Goal: Information Seeking & Learning: Find specific page/section

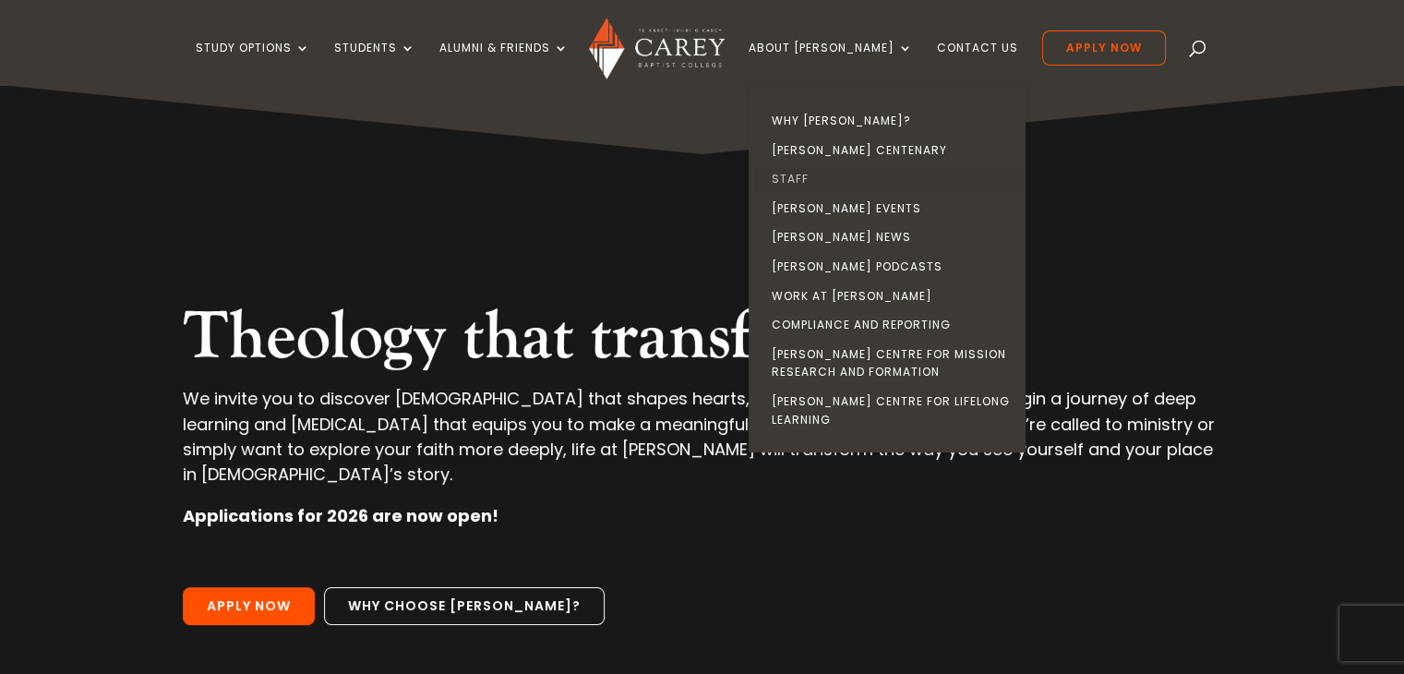
click at [838, 174] on link "Staff" at bounding box center [891, 179] width 277 height 30
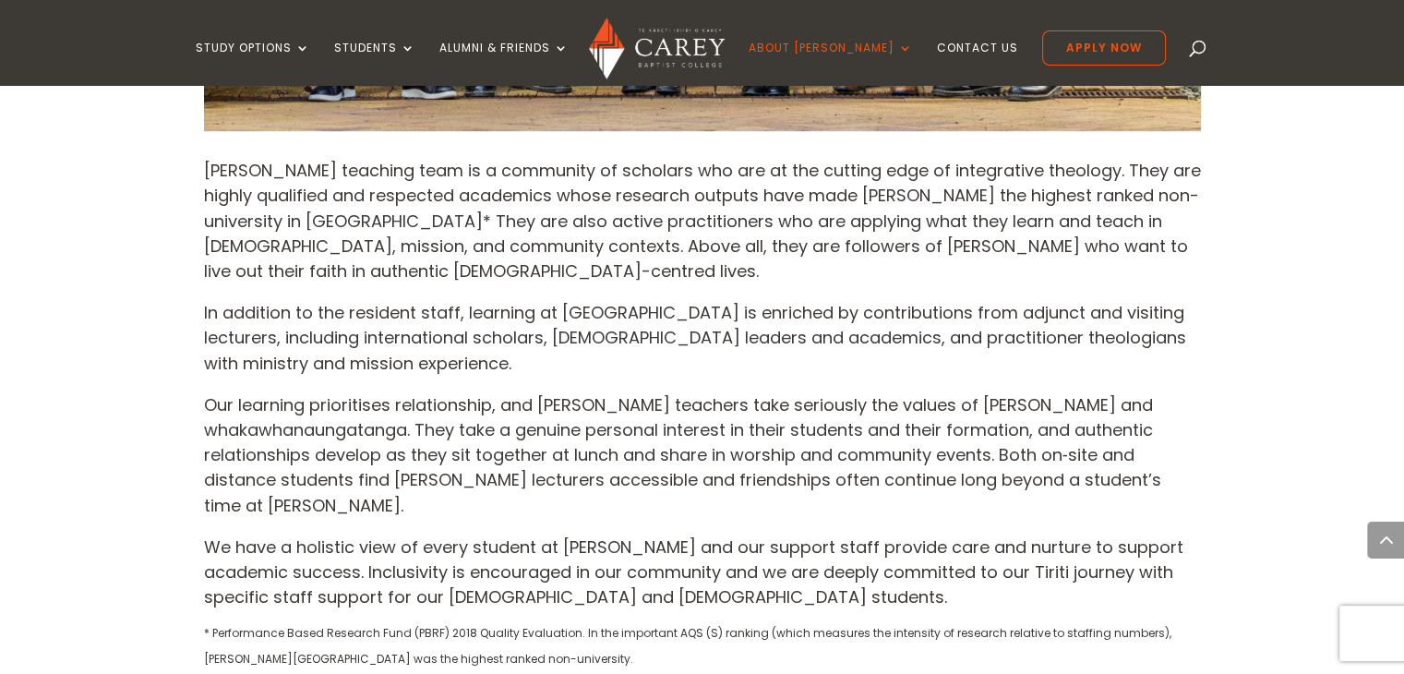
scroll to position [1292, 0]
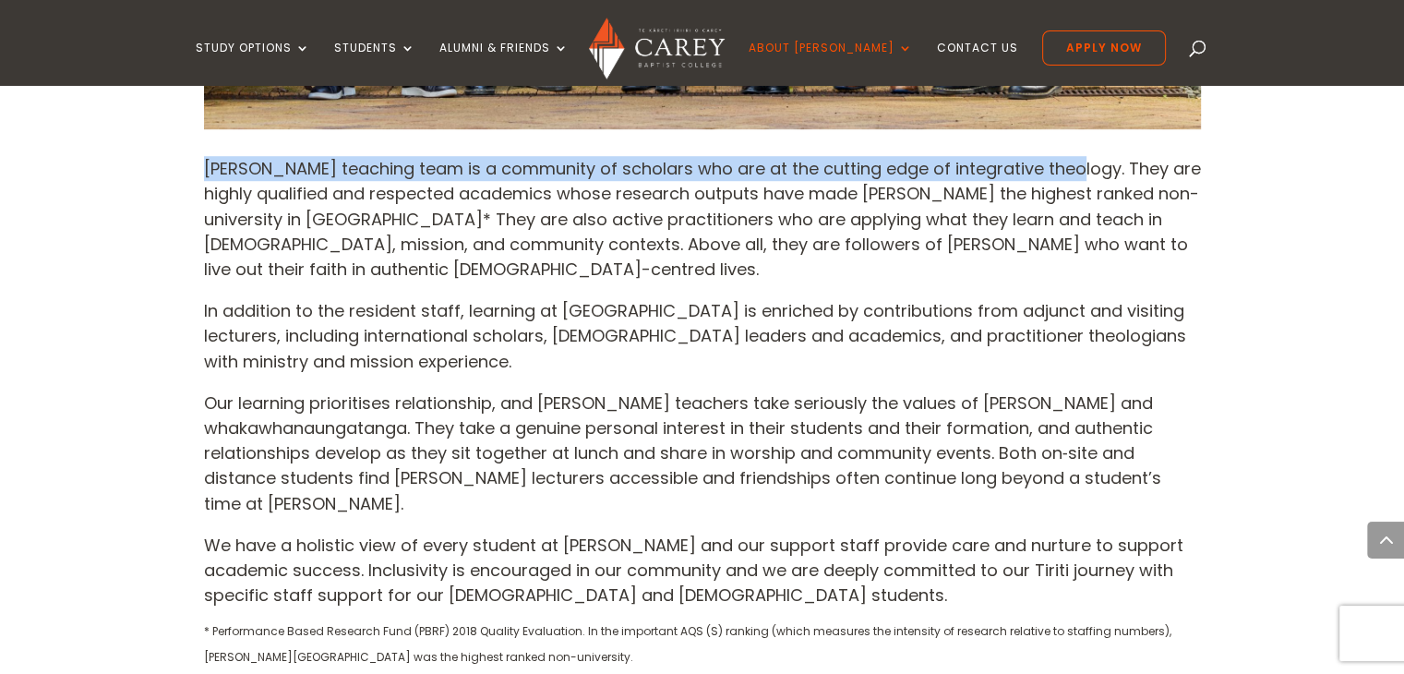
drag, startPoint x: 207, startPoint y: 167, endPoint x: 1058, endPoint y: 162, distance: 851.7
click at [1058, 162] on p "Carey’s teaching team is a community of scholars who are at the cutting edge of…" at bounding box center [702, 227] width 997 height 142
copy p "Carey’s teaching team is a community of scholars who are at the cutting edge of…"
click at [1059, 158] on p "Carey’s teaching team is a community of scholars who are at the cutting edge of…" at bounding box center [702, 227] width 997 height 142
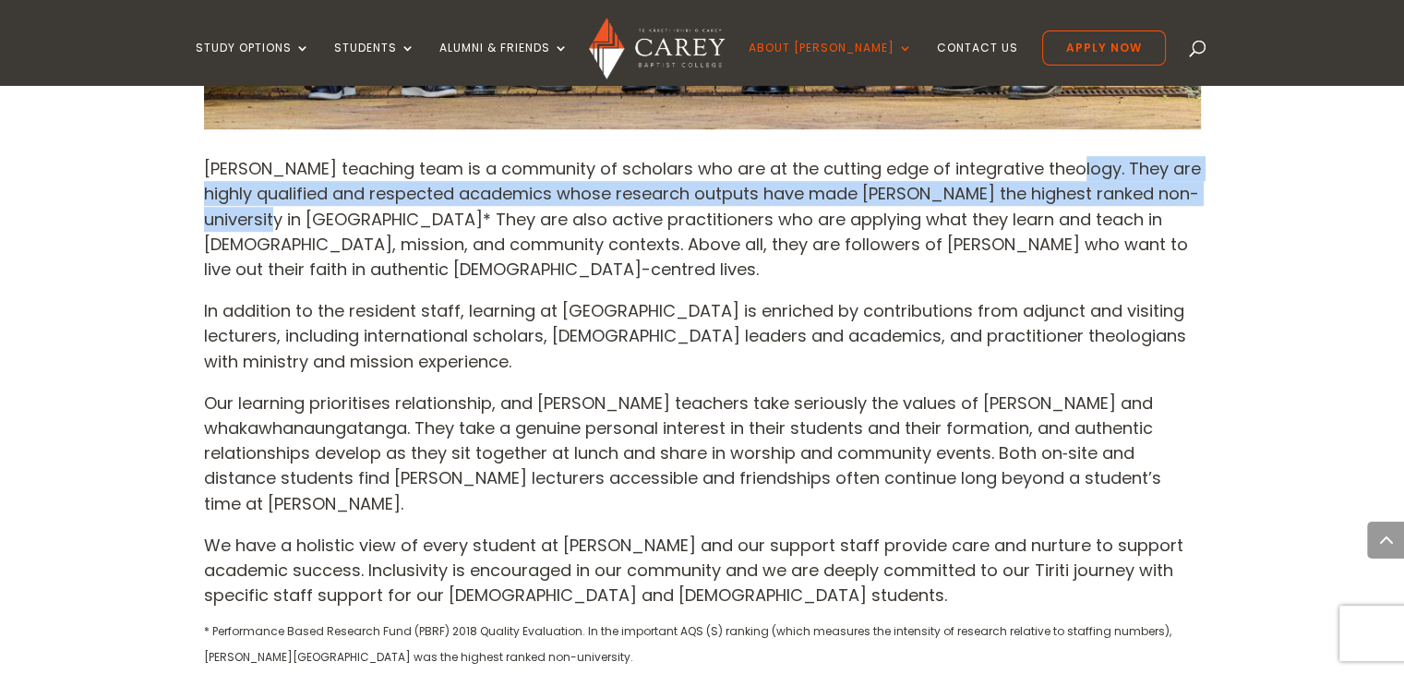
drag, startPoint x: 1059, startPoint y: 158, endPoint x: 281, endPoint y: 219, distance: 781.2
click at [281, 219] on p "Carey’s teaching team is a community of scholars who are at the cutting edge of…" at bounding box center [702, 227] width 997 height 142
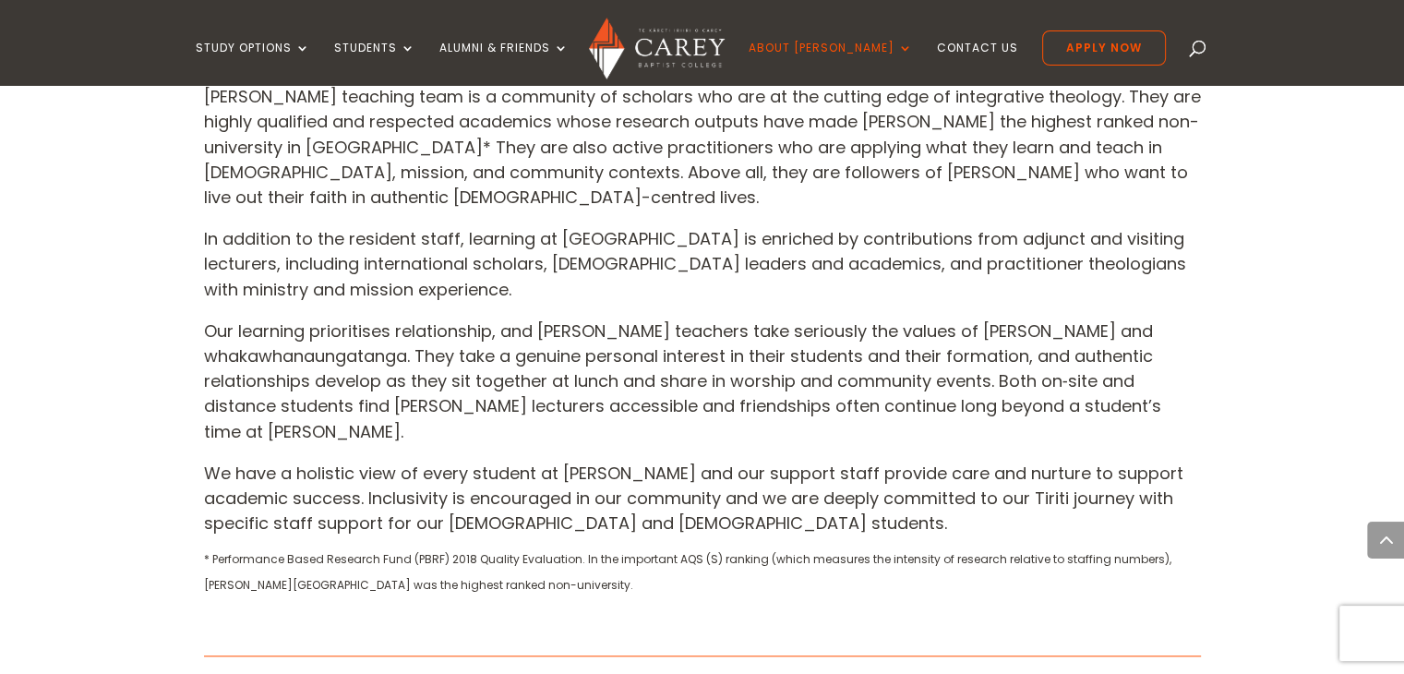
scroll to position [1366, 0]
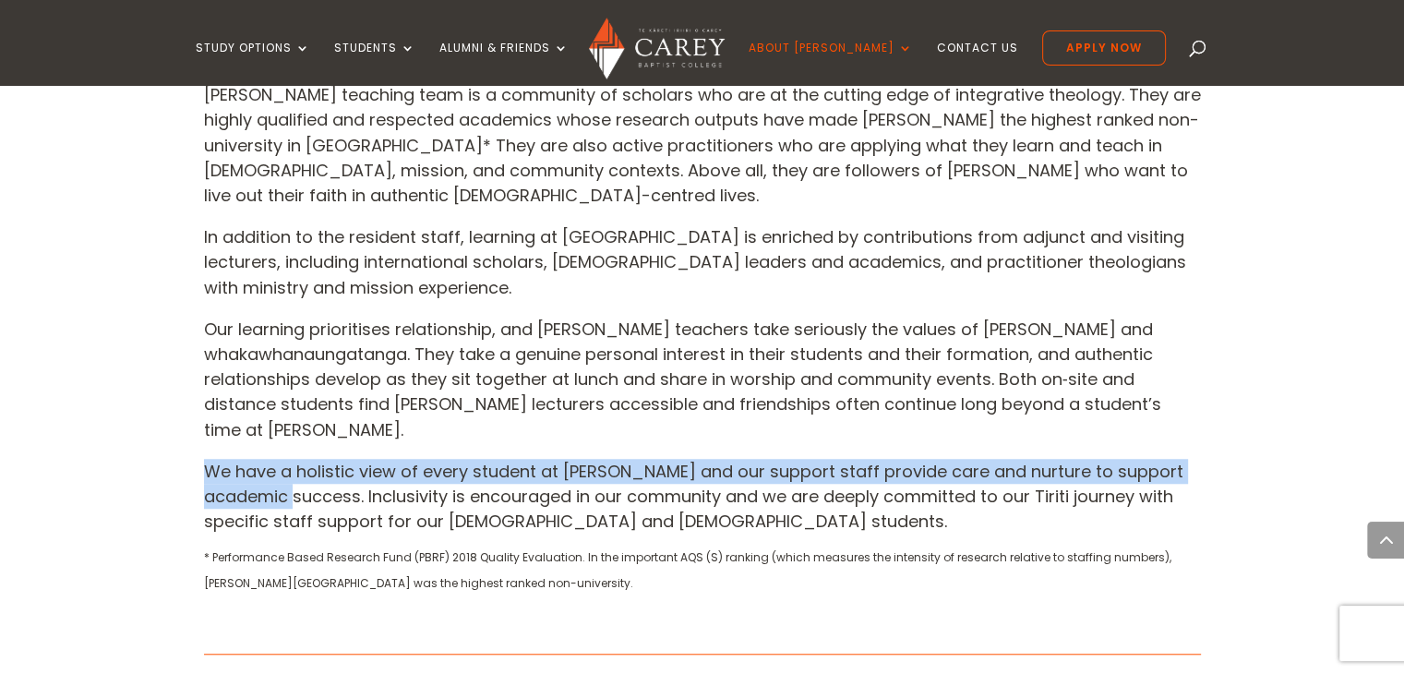
drag, startPoint x: 204, startPoint y: 443, endPoint x: 270, endPoint y: 464, distance: 69.7
click at [270, 464] on span "We have a holistic view of every student at [PERSON_NAME] and our support staff…" at bounding box center [693, 496] width 979 height 73
copy span "We have a holistic view of every student at Carey and our support staff provide…"
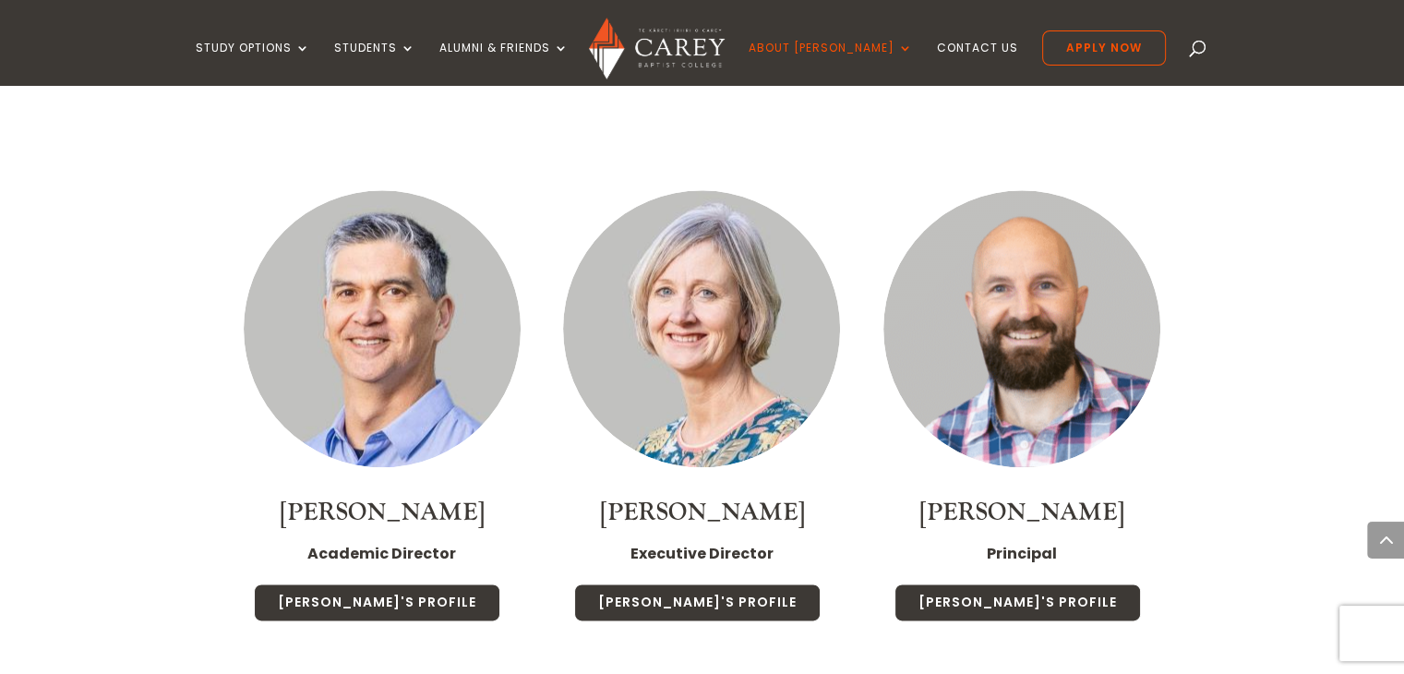
scroll to position [2108, 0]
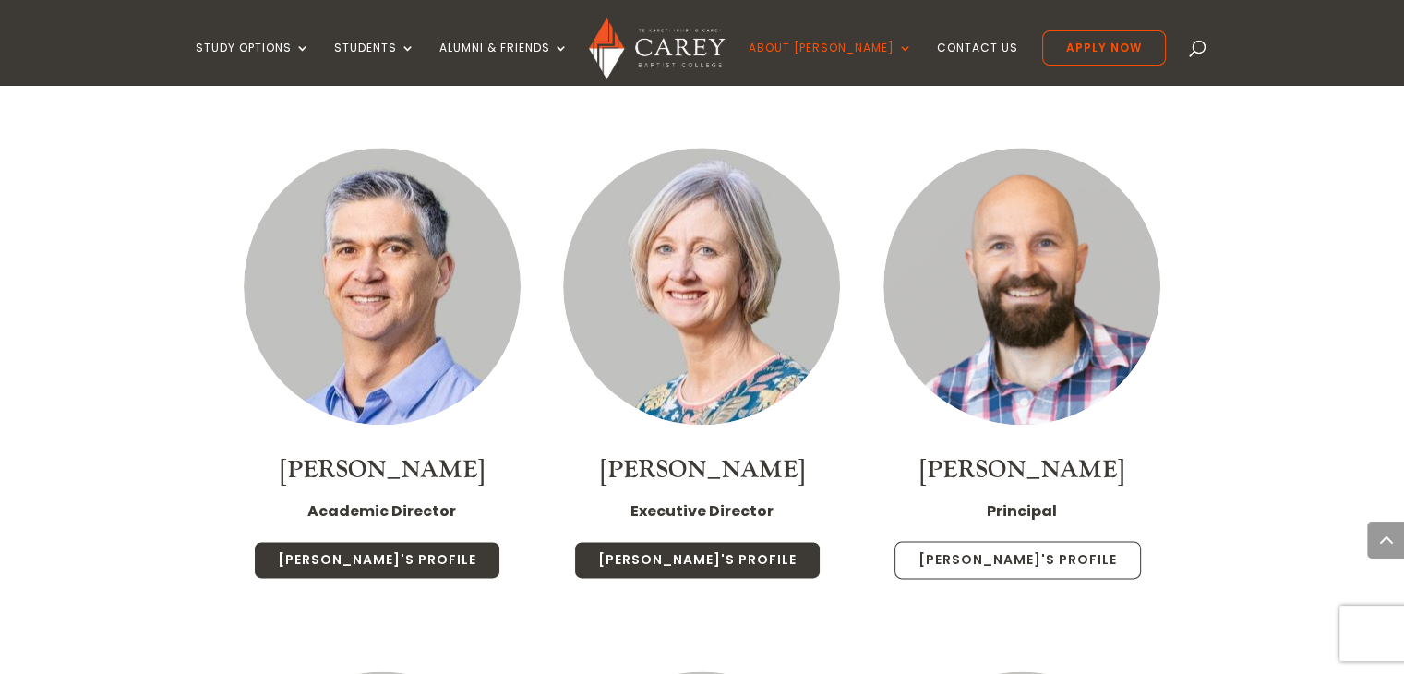
click at [1044, 544] on link "Paul's Profile" at bounding box center [1017, 560] width 246 height 39
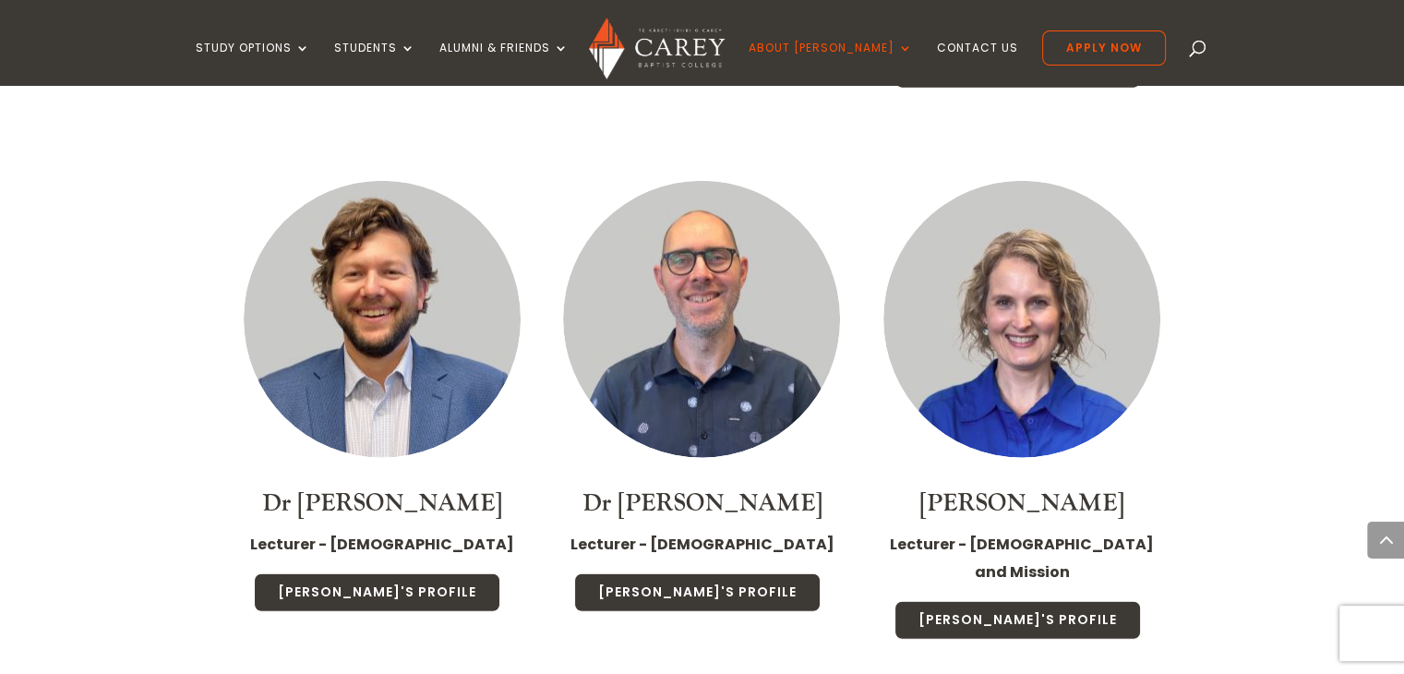
scroll to position [4464, 0]
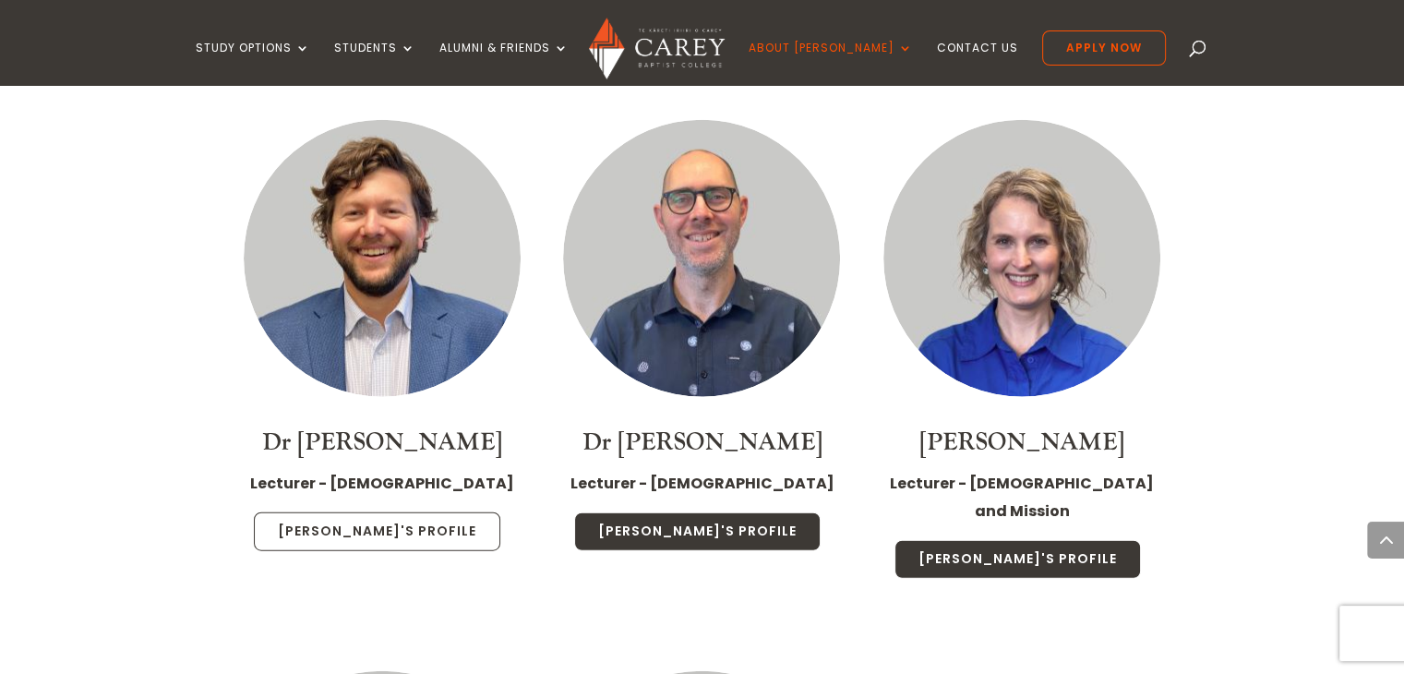
click at [414, 512] on link "Michael's Profile" at bounding box center [377, 531] width 246 height 39
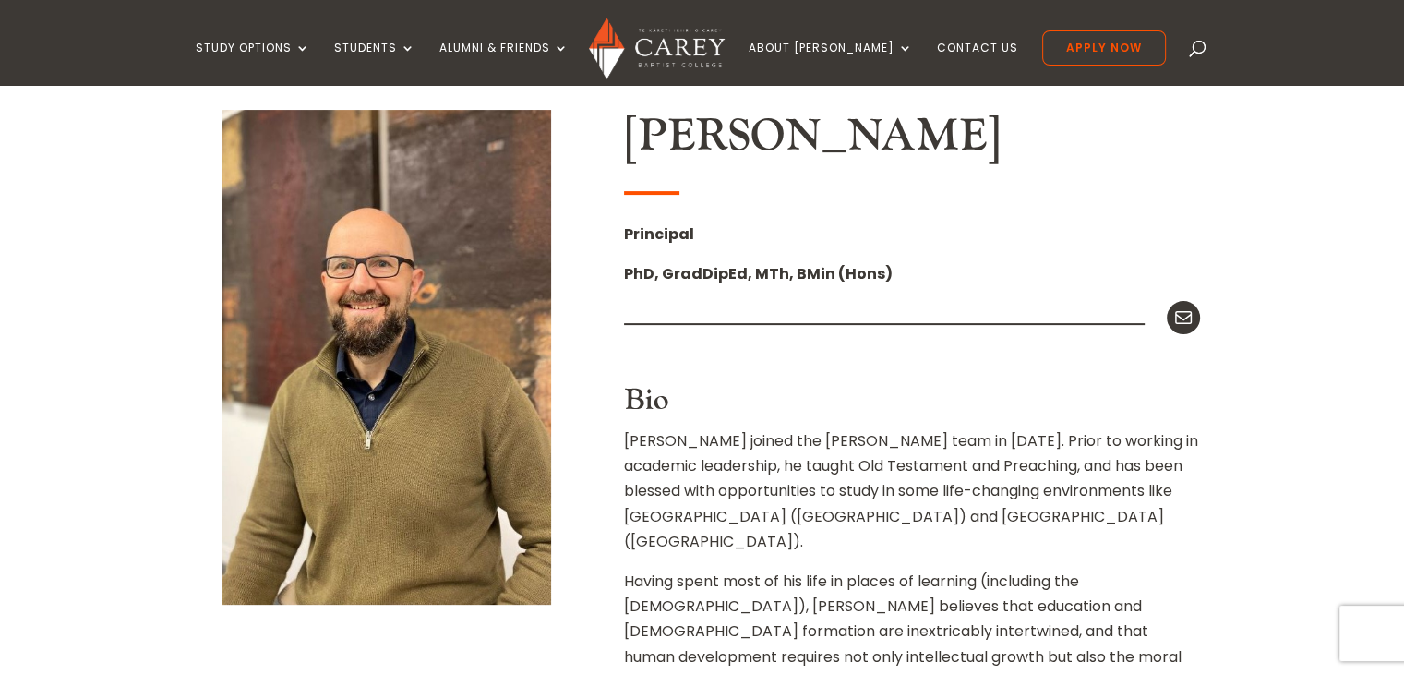
scroll to position [480, 0]
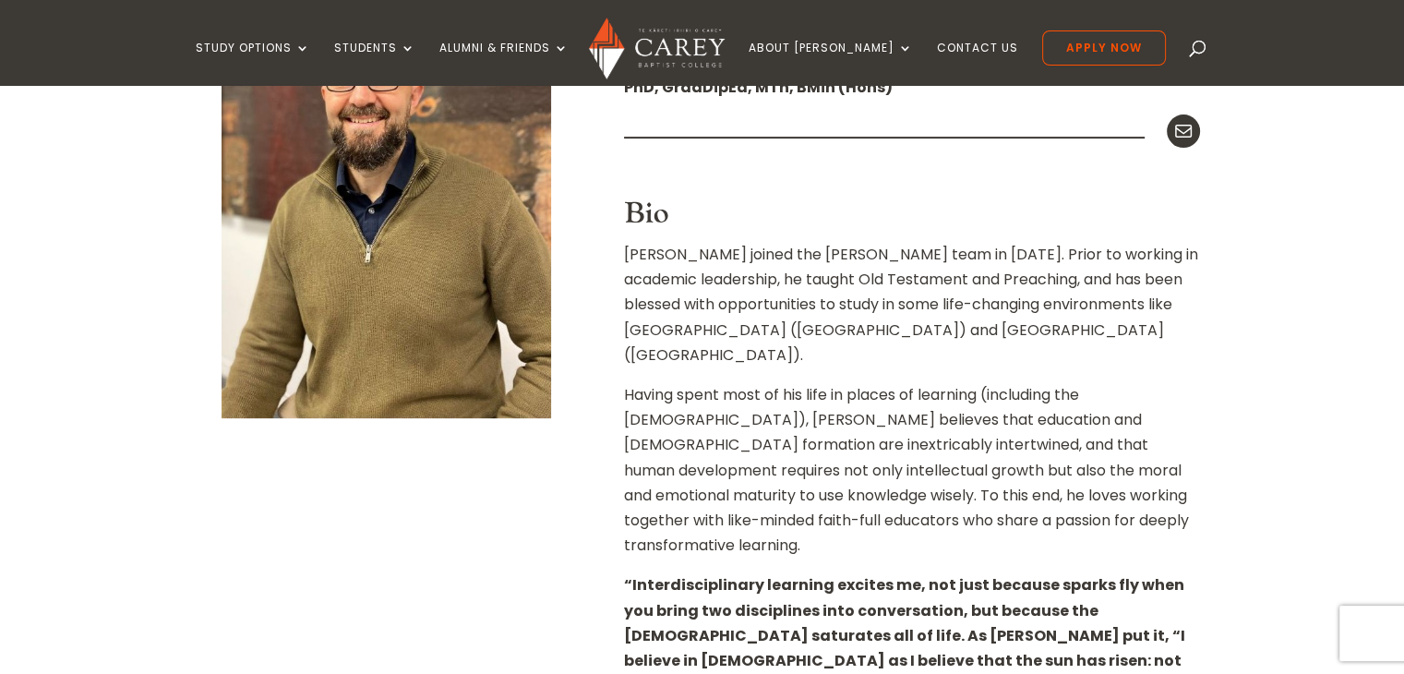
scroll to position [701, 0]
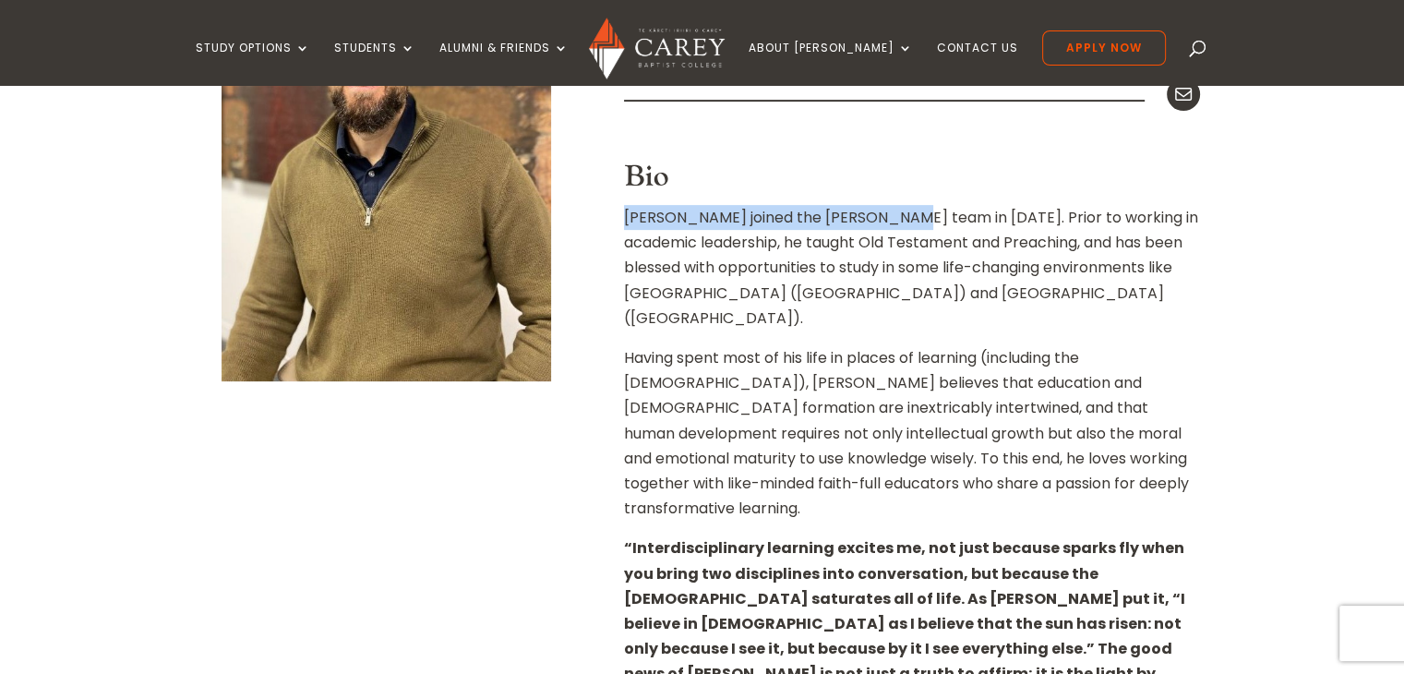
drag, startPoint x: 624, startPoint y: 216, endPoint x: 885, endPoint y: 211, distance: 261.2
click at [885, 211] on p "[PERSON_NAME] joined the [PERSON_NAME] team in [DATE]. Prior to working in acad…" at bounding box center [912, 275] width 576 height 140
copy p "[PERSON_NAME] joined the [PERSON_NAME] team in [DATE]."
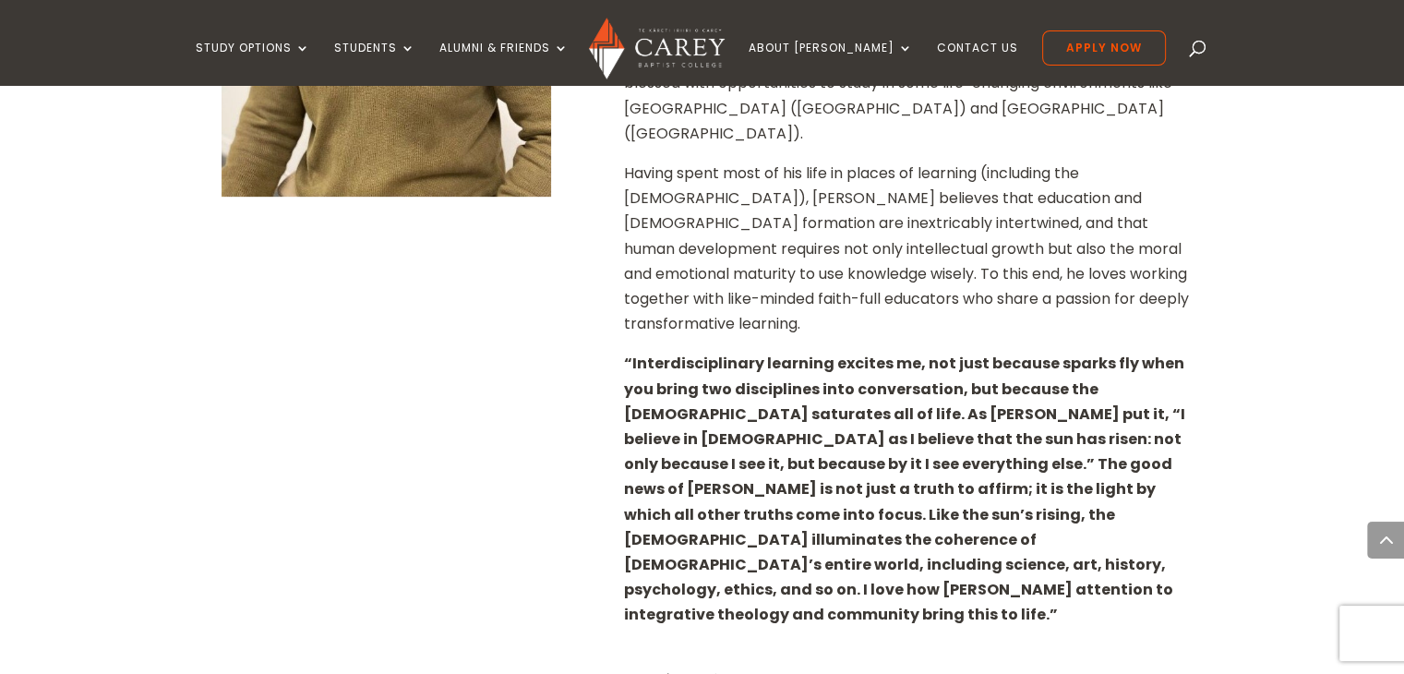
scroll to position [923, 0]
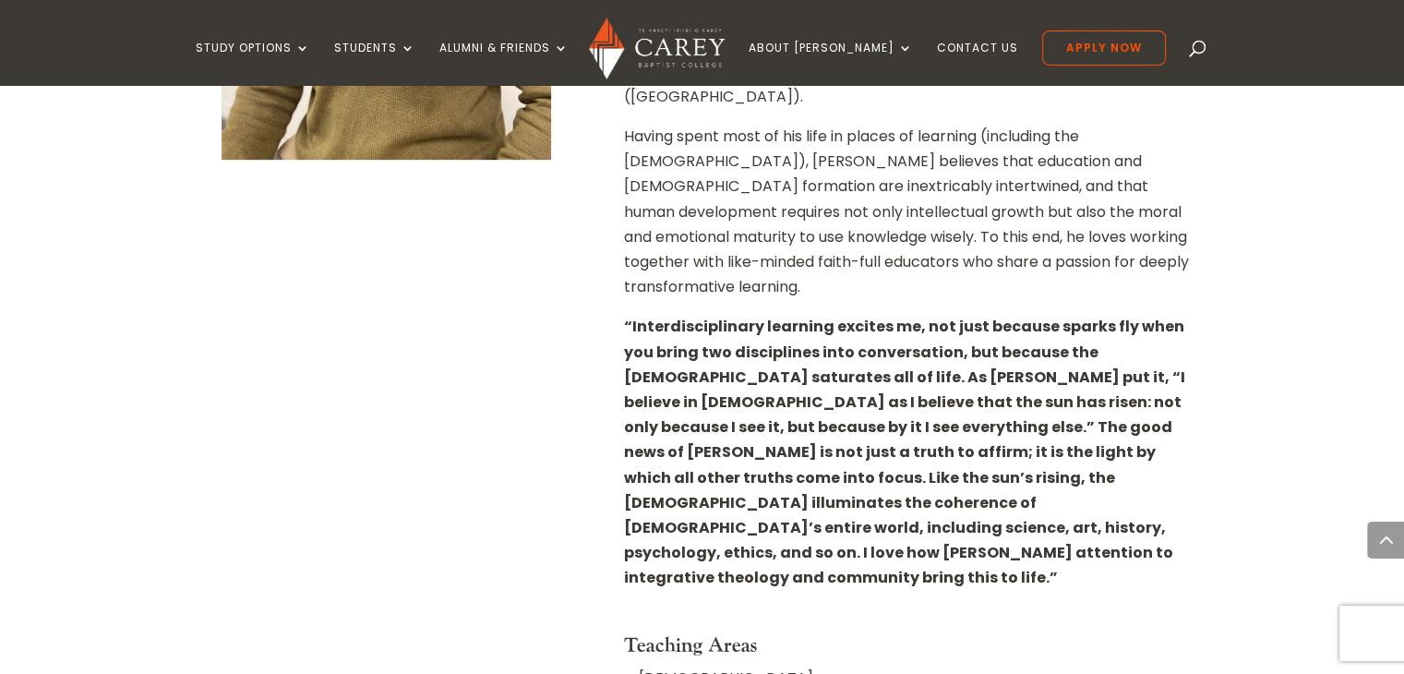
click at [624, 277] on div "Dr Paul Jones Principal PhD, GradDipEd, MTh, BMin (Hons) Mail Bio Paul joined t…" at bounding box center [702, 578] width 997 height 1882
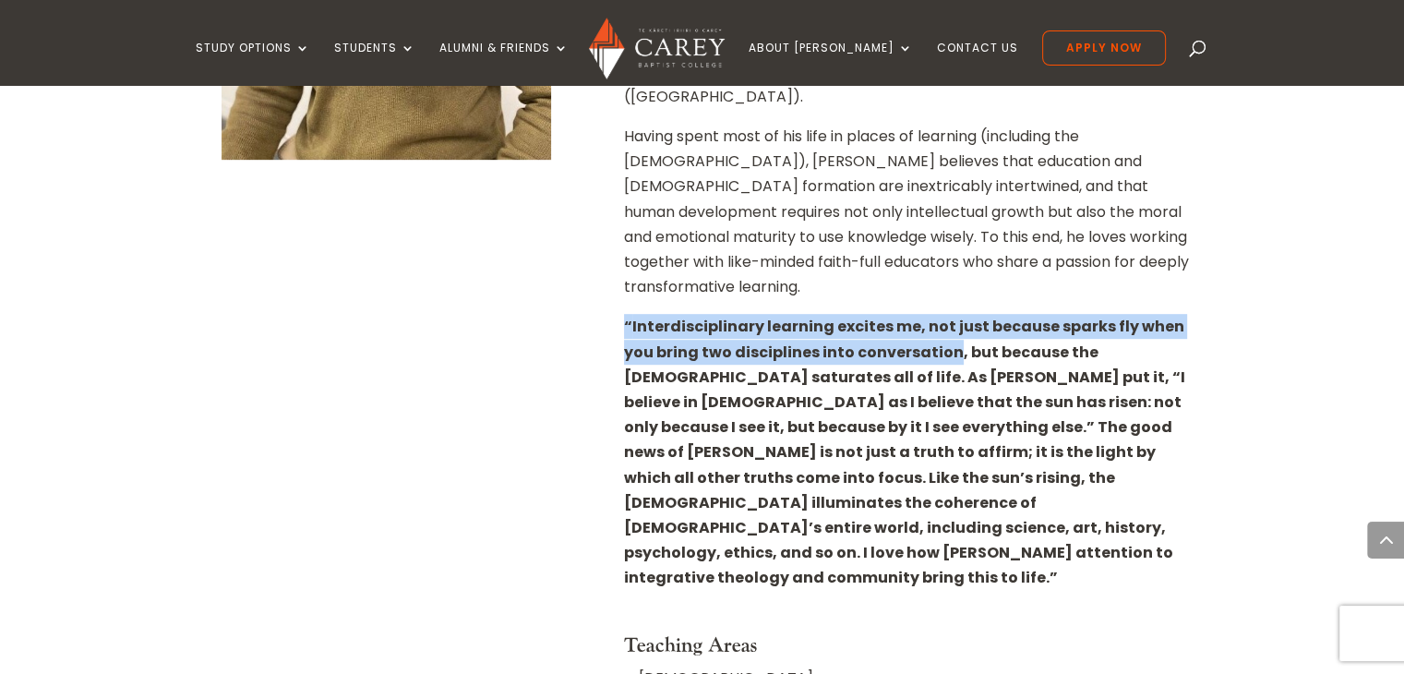
drag, startPoint x: 624, startPoint y: 277, endPoint x: 917, endPoint y: 299, distance: 294.3
click at [917, 316] on strong "“ Interdisciplinary learning excites me, not just because sparks fly when you b…" at bounding box center [904, 452] width 561 height 272
copy strong "“ Interdisciplinary learning excites me, not just because sparks fly when you b…"
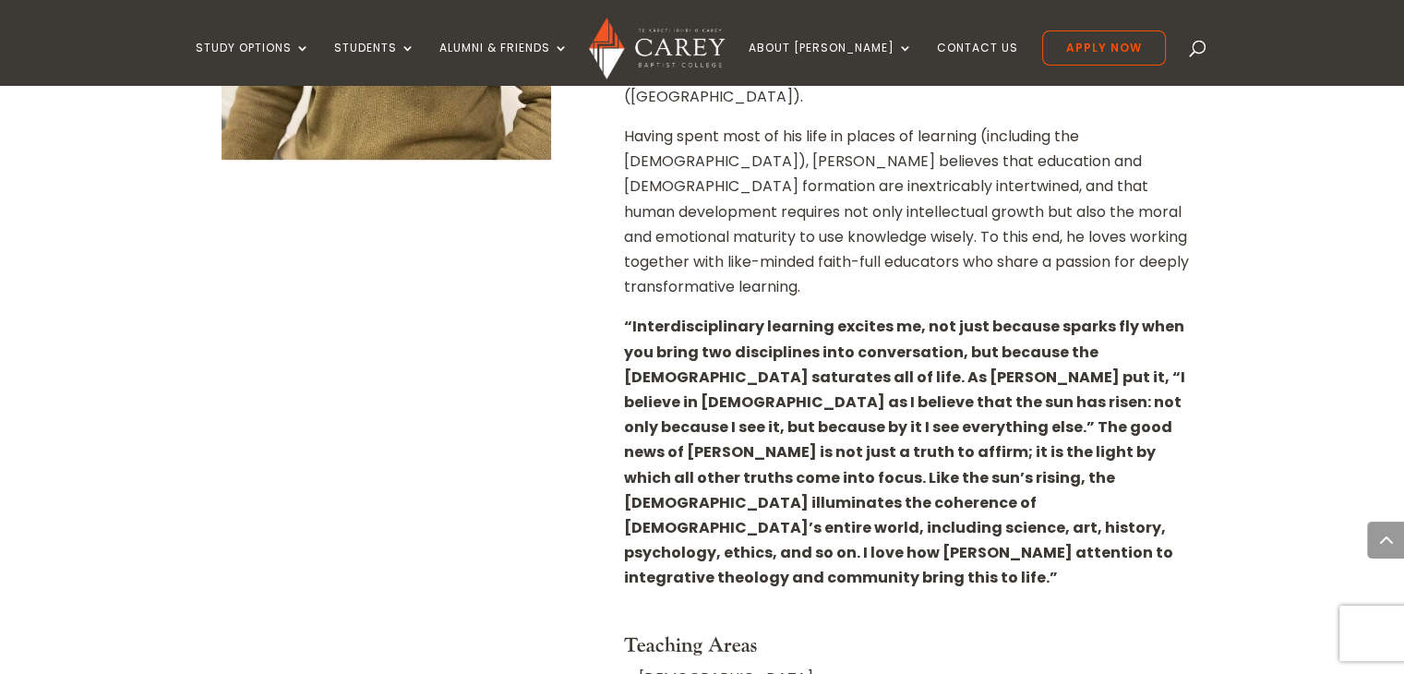
click at [1312, 293] on div "Home » About Carey » Staff » Dr Paul Jones Dr Paul Jones Principal PhD, GradDip…" at bounding box center [702, 594] width 1404 height 2168
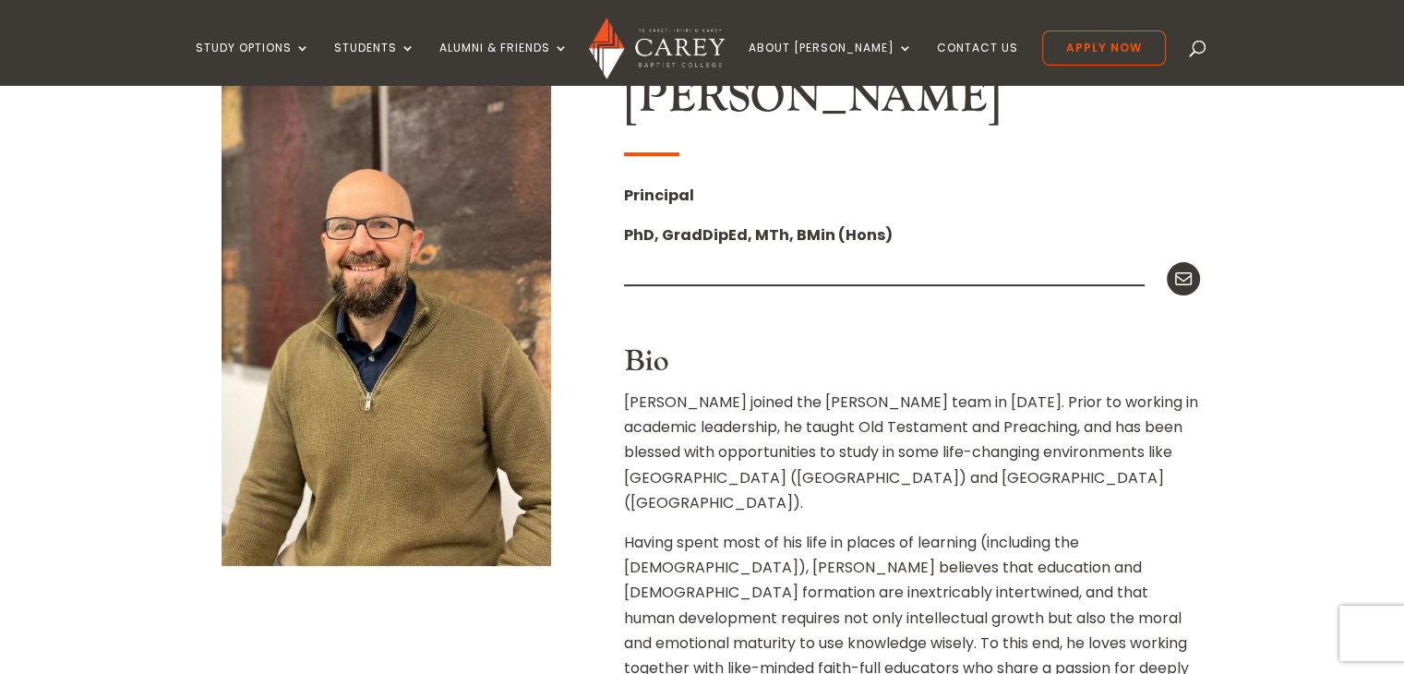
scroll to position [517, 0]
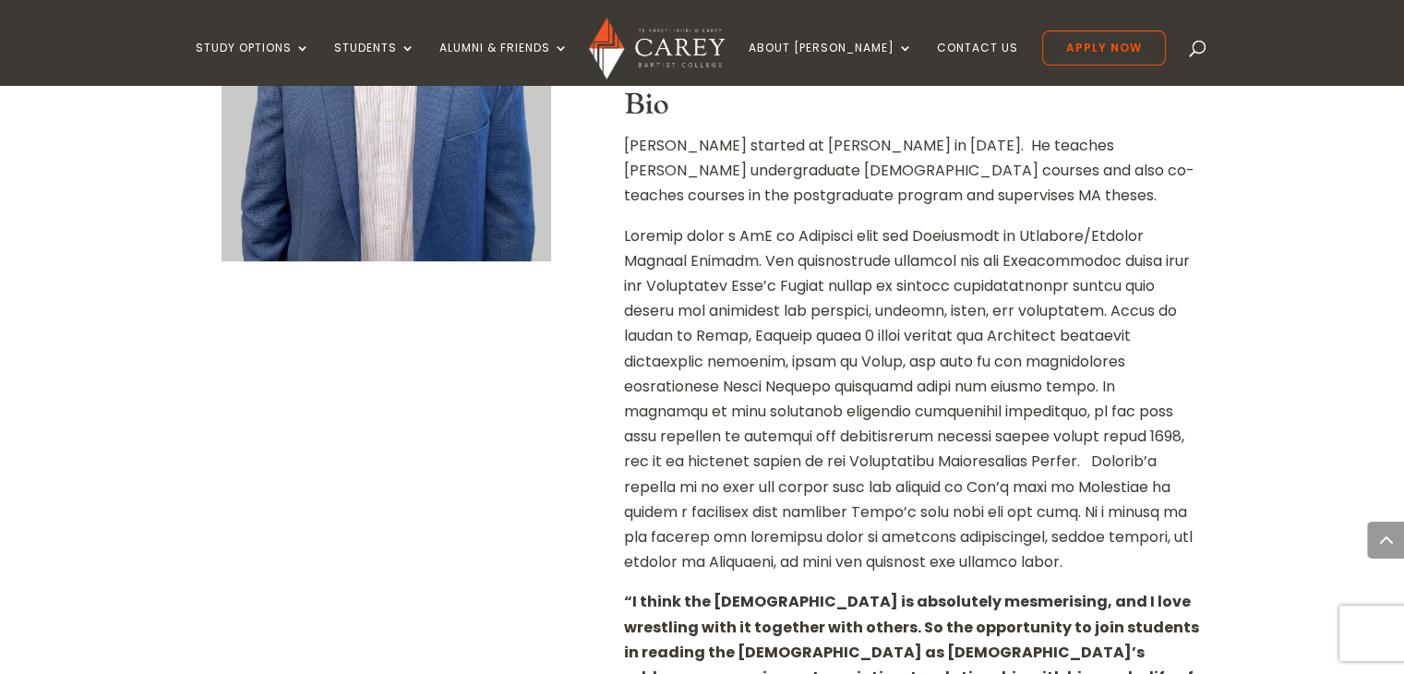
scroll to position [775, 0]
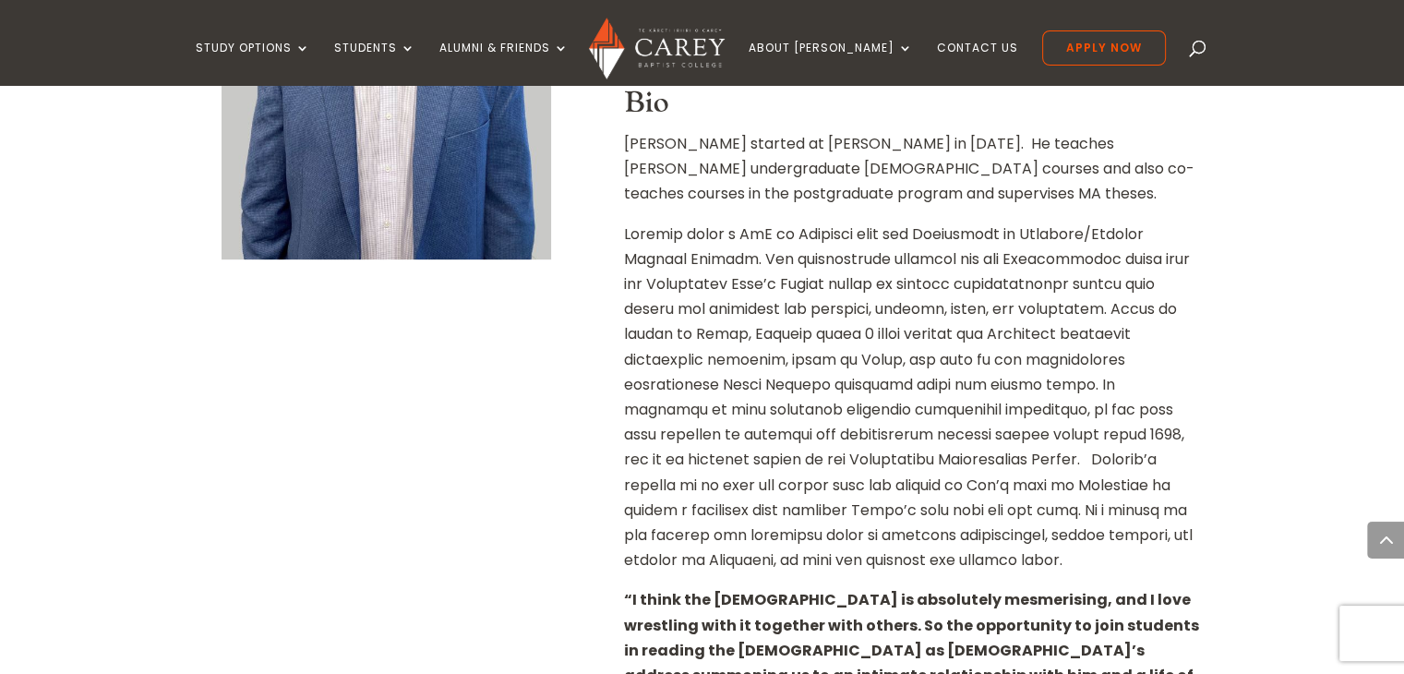
click at [624, 230] on p at bounding box center [912, 404] width 576 height 366
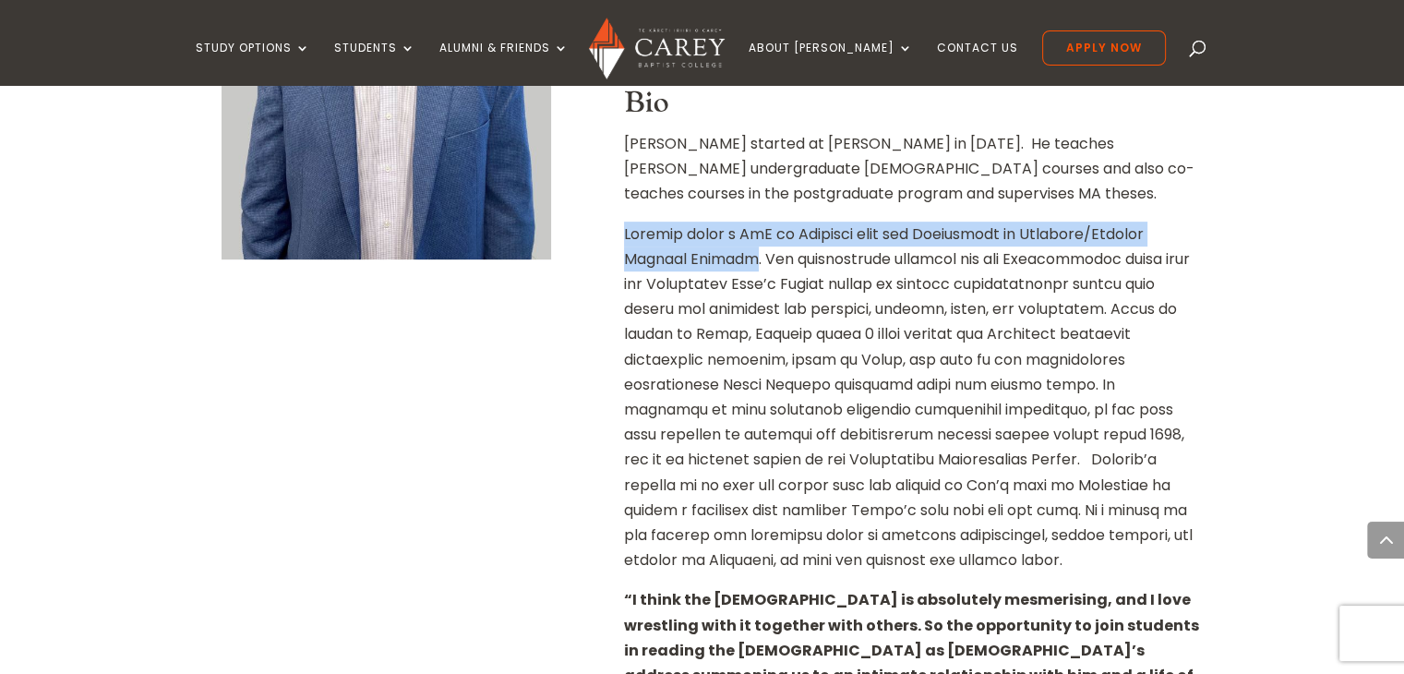
drag, startPoint x: 624, startPoint y: 230, endPoint x: 666, endPoint y: 258, distance: 51.2
click at [666, 258] on p at bounding box center [912, 404] width 576 height 366
copy p "Michael holds a PhD in Divinity from the University of Aberdeen/Trinity College…"
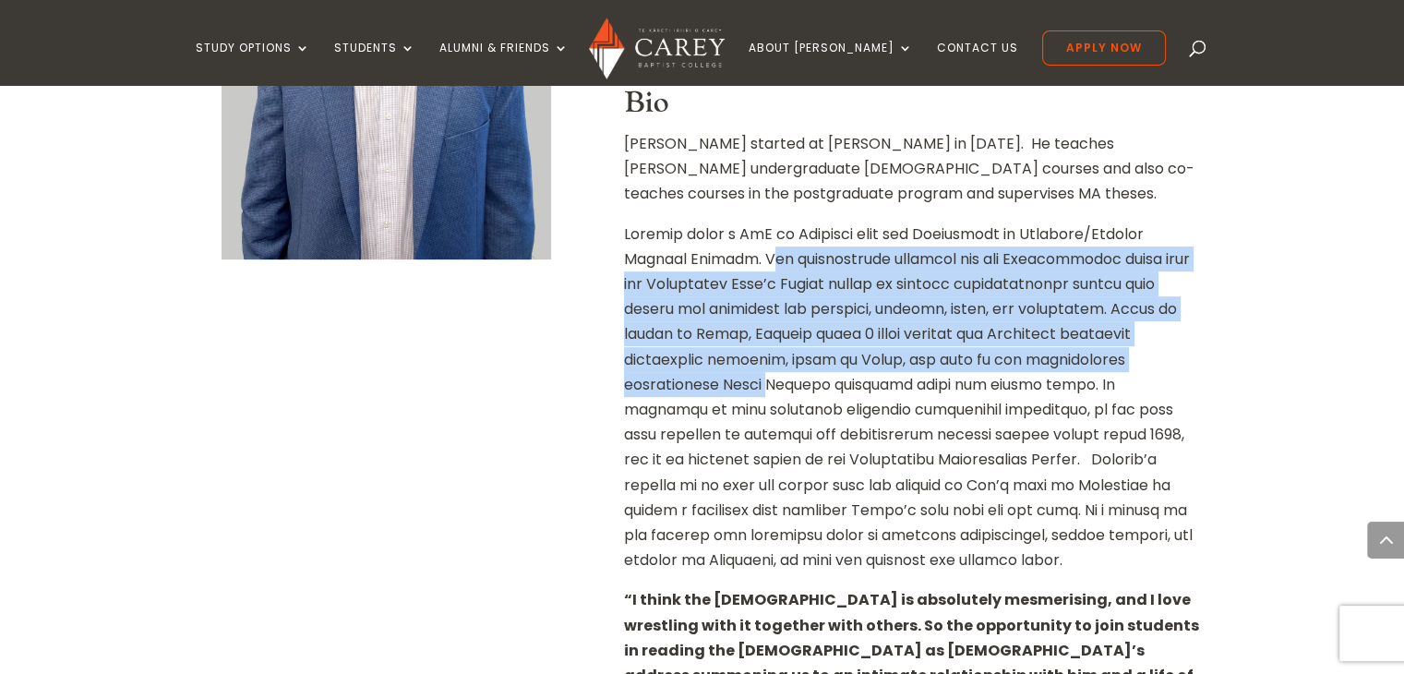
drag, startPoint x: 557, startPoint y: 396, endPoint x: 684, endPoint y: 270, distance: 178.1
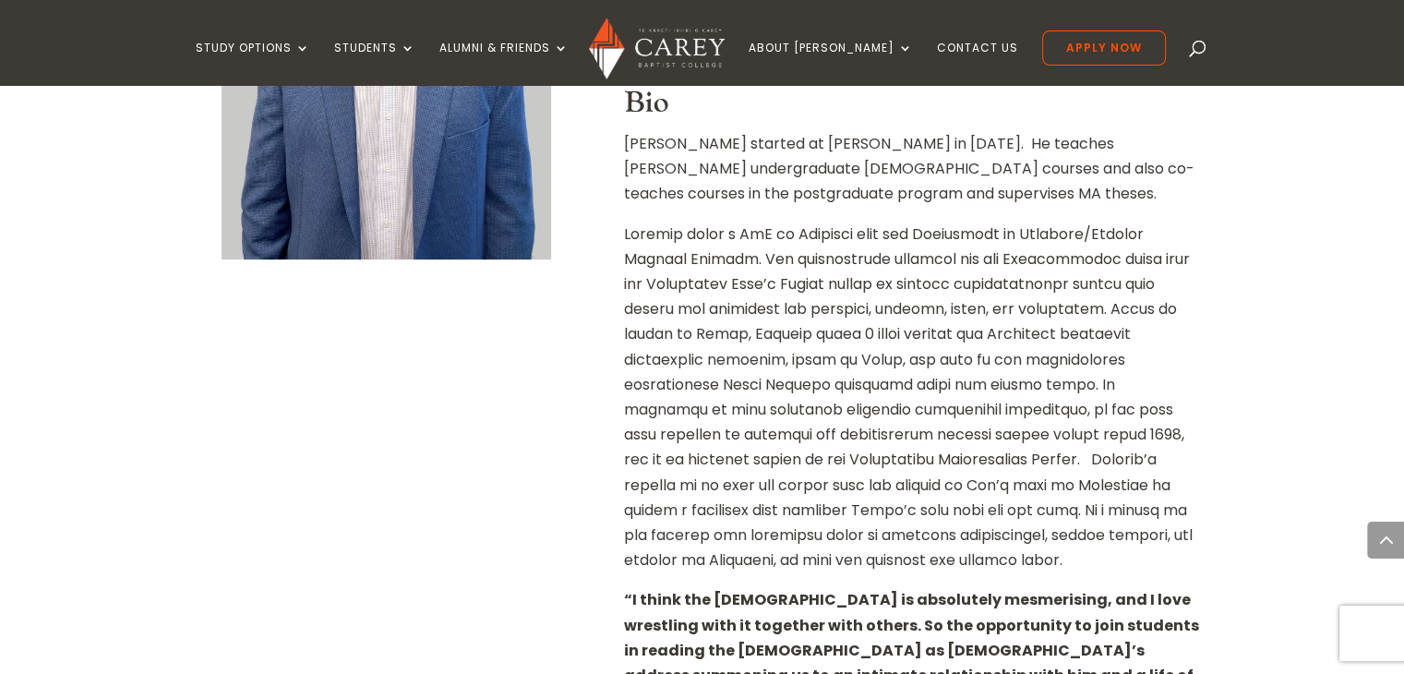
click at [675, 254] on p at bounding box center [912, 404] width 576 height 366
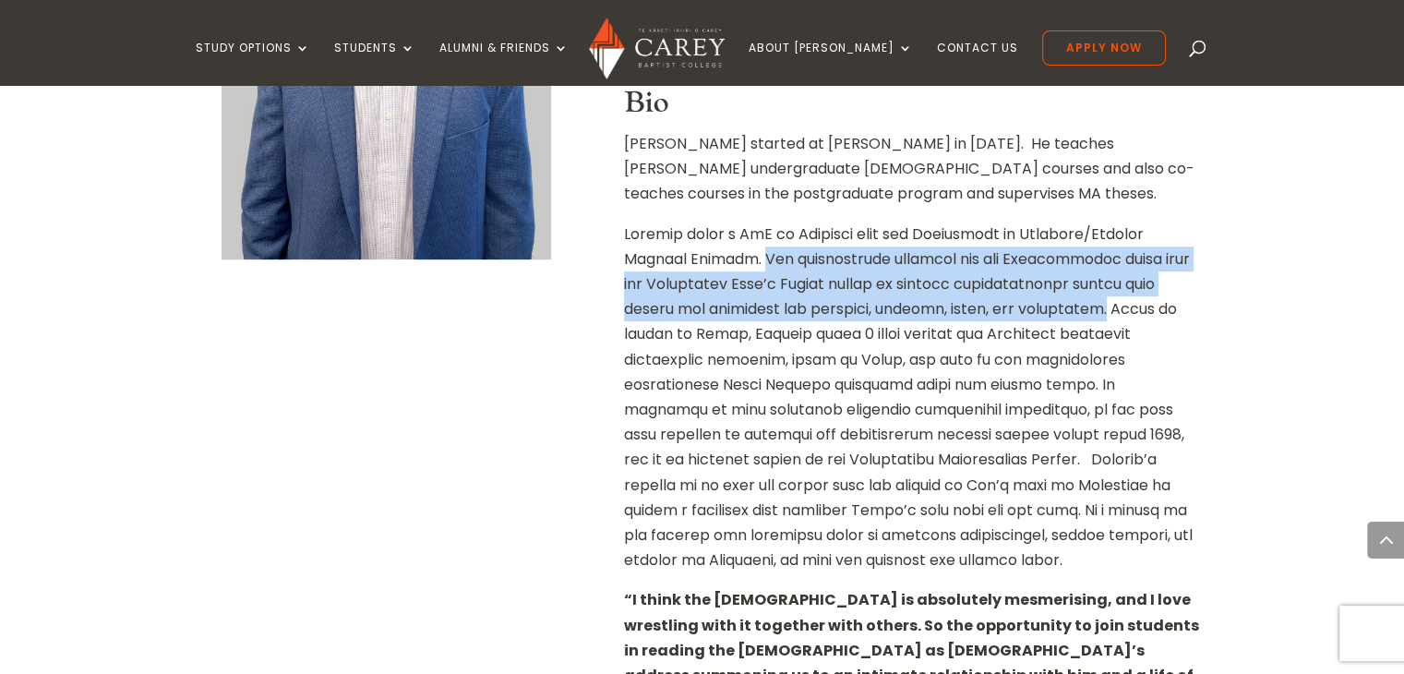
drag, startPoint x: 675, startPoint y: 254, endPoint x: 1037, endPoint y: 300, distance: 365.6
click at [1037, 300] on p at bounding box center [912, 404] width 576 height 366
copy p "His dissertation explored how the Deuteronomic tithe meal and Corinthian Lord’s…"
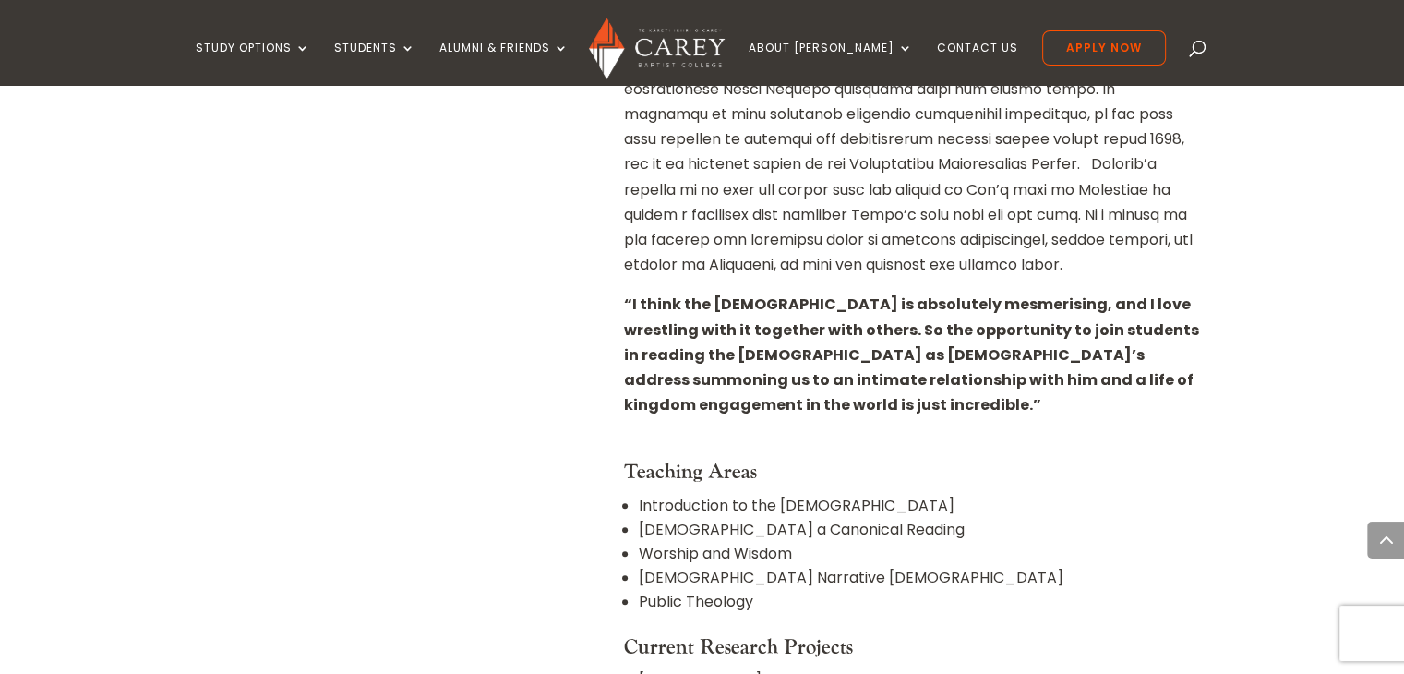
scroll to position [1033, 0]
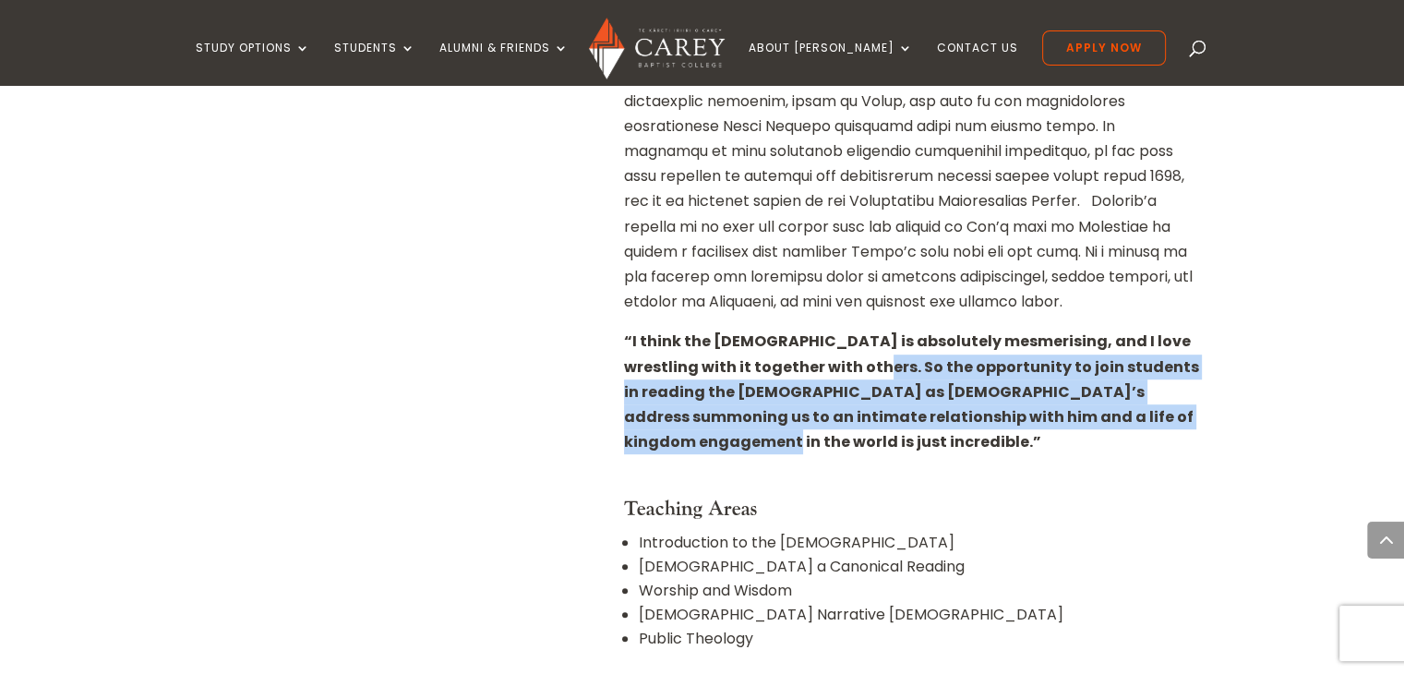
drag, startPoint x: 837, startPoint y: 370, endPoint x: 1143, endPoint y: 418, distance: 310.1
click at [1143, 418] on strong "“I think the Old Testament is absolutely mesmerising, and I love wrestling with…" at bounding box center [911, 391] width 575 height 122
copy strong "So the opportunity to join students in reading the Bible as God’s address summo…"
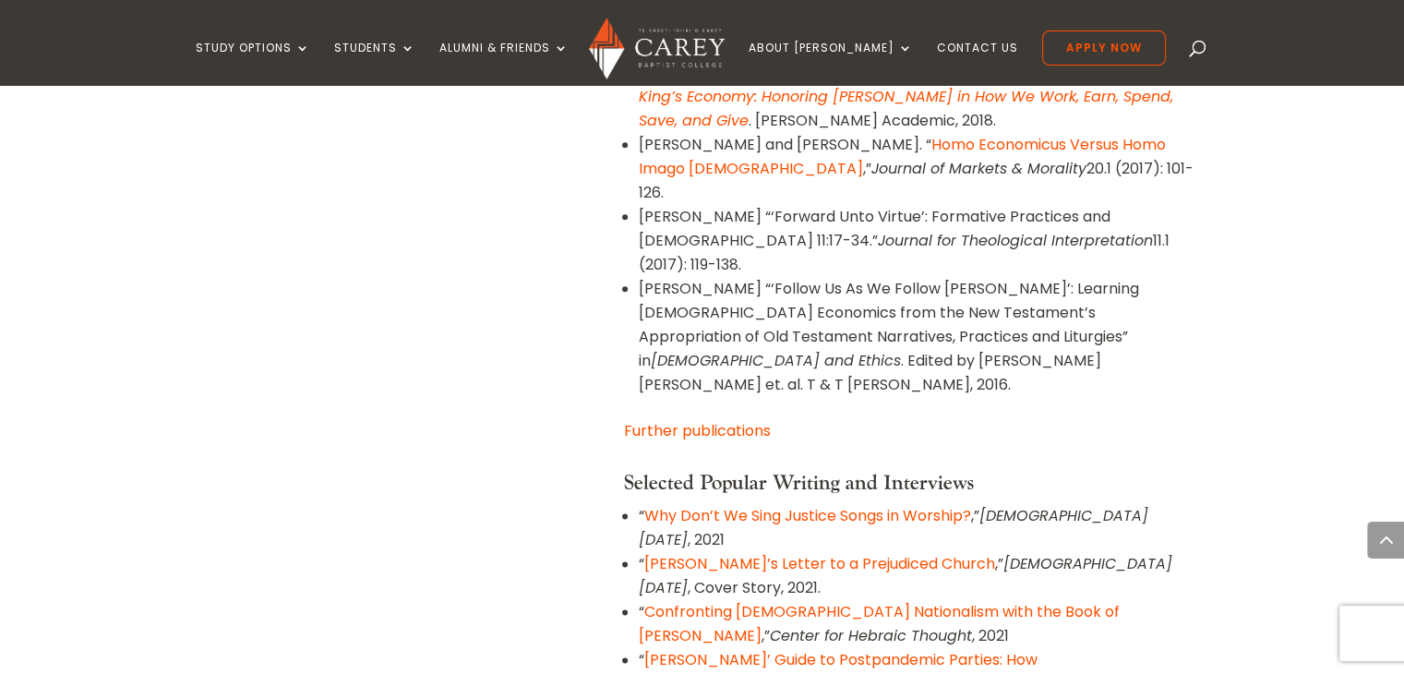
scroll to position [2322, 0]
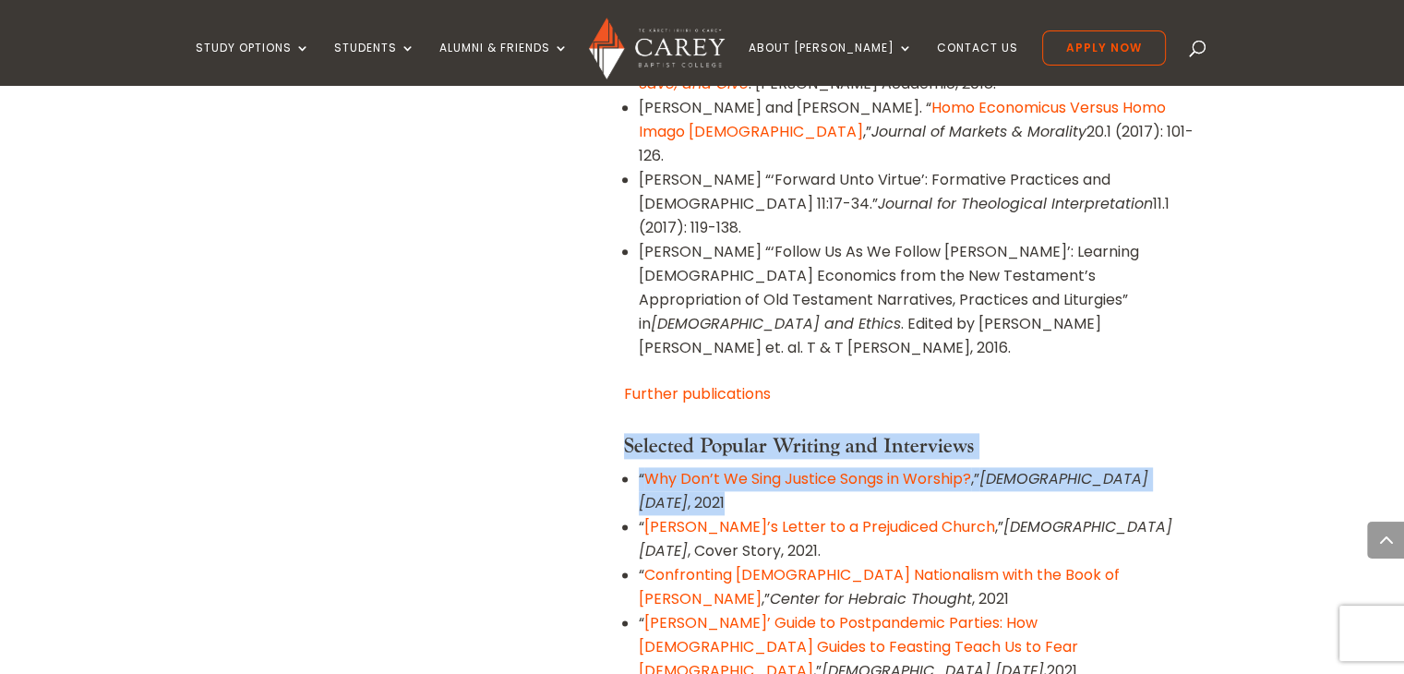
drag, startPoint x: 625, startPoint y: 297, endPoint x: 1177, endPoint y: 327, distance: 553.5
copy div "Selected Popular Writing and Interviews “ Why Don’t We Sing Justice Songs in Wo…"
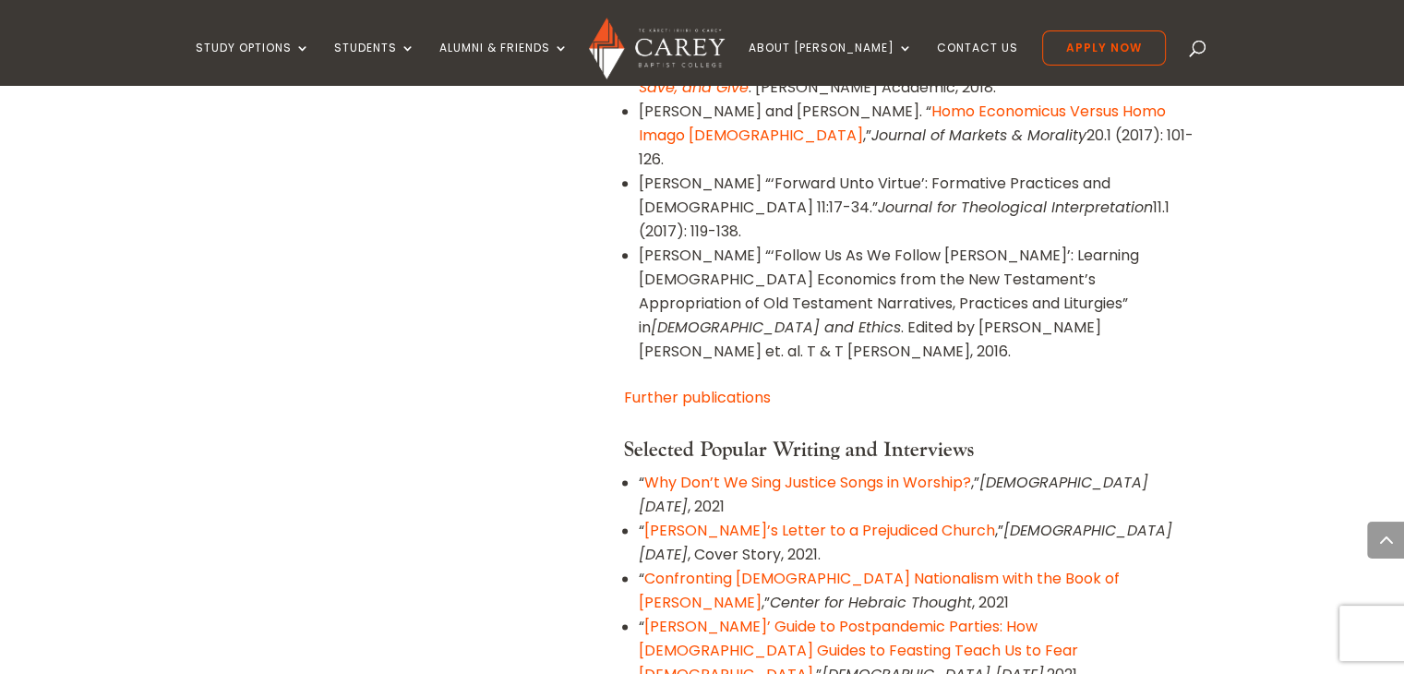
drag, startPoint x: 619, startPoint y: 475, endPoint x: 1074, endPoint y: 507, distance: 456.0
copy li "“ Should We Repent of Our Grandparents’ Racism? Scripture on Intergenerational …"
drag, startPoint x: 620, startPoint y: 429, endPoint x: 1001, endPoint y: 458, distance: 382.2
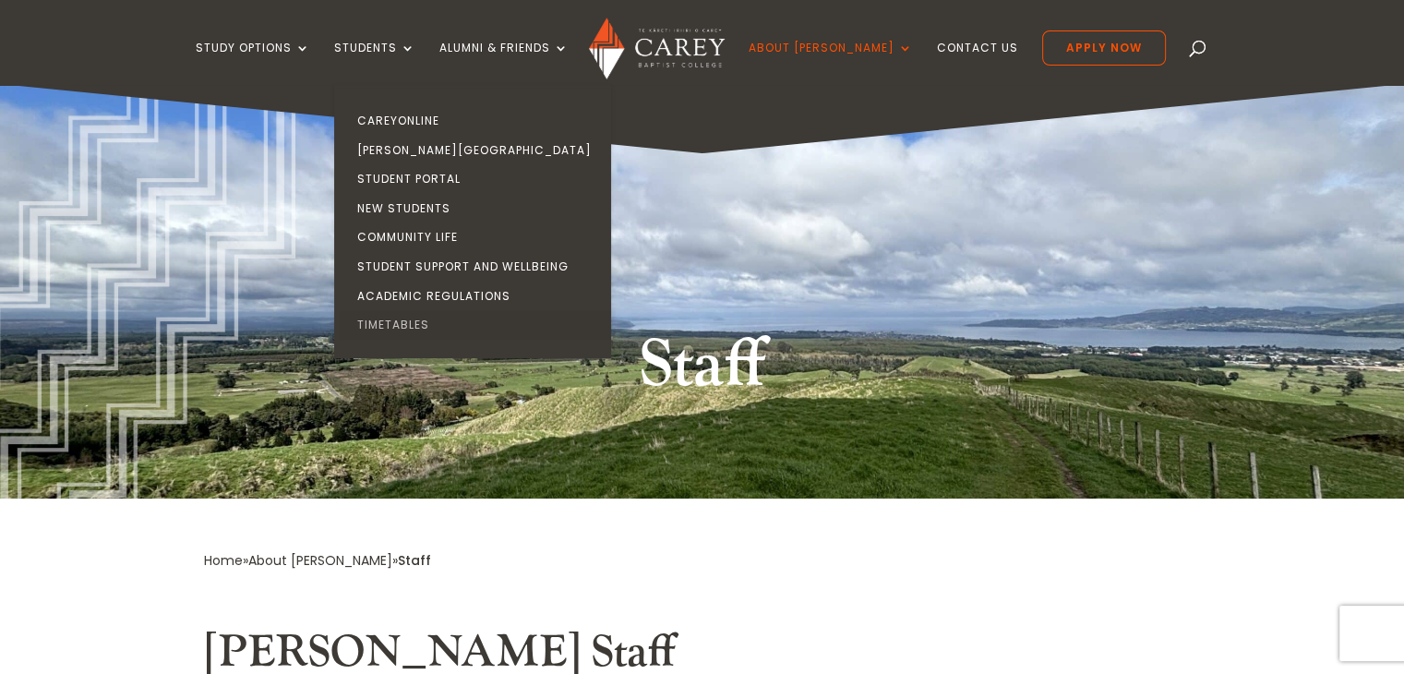
click at [445, 318] on link "Timetables" at bounding box center [477, 325] width 277 height 30
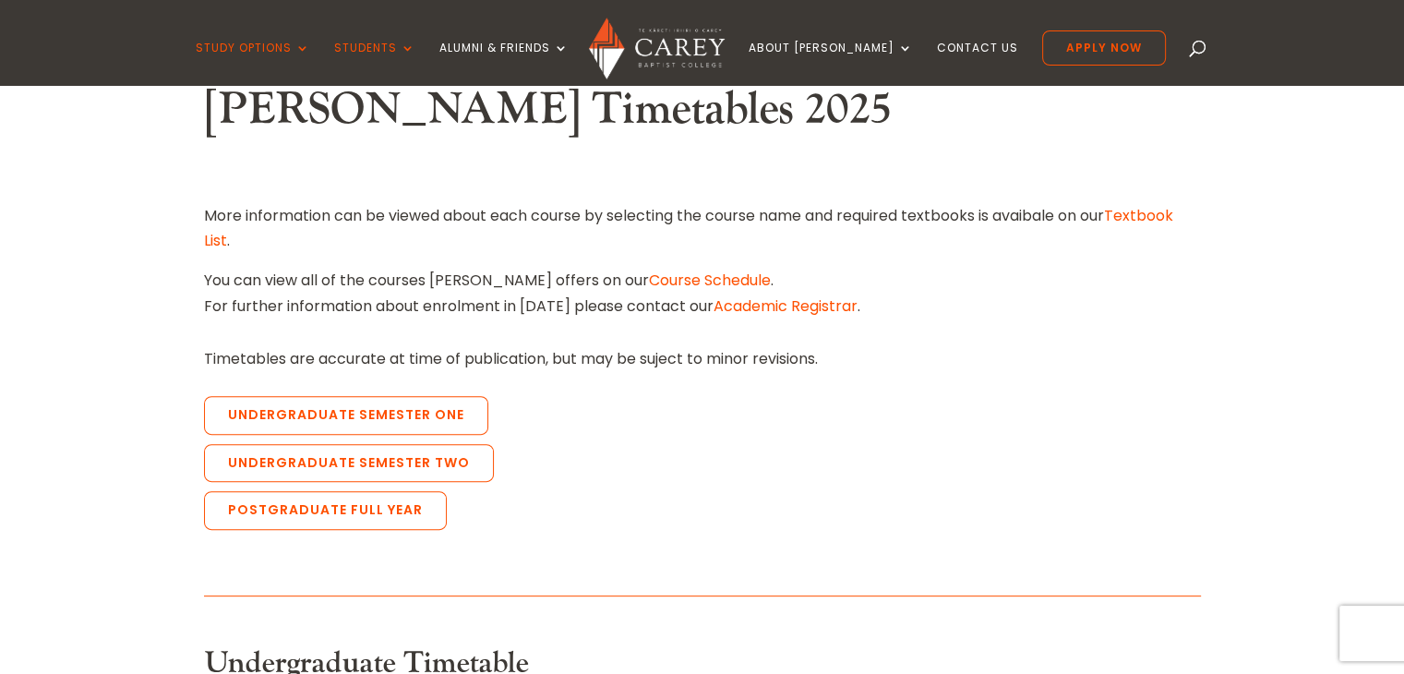
scroll to position [589, 0]
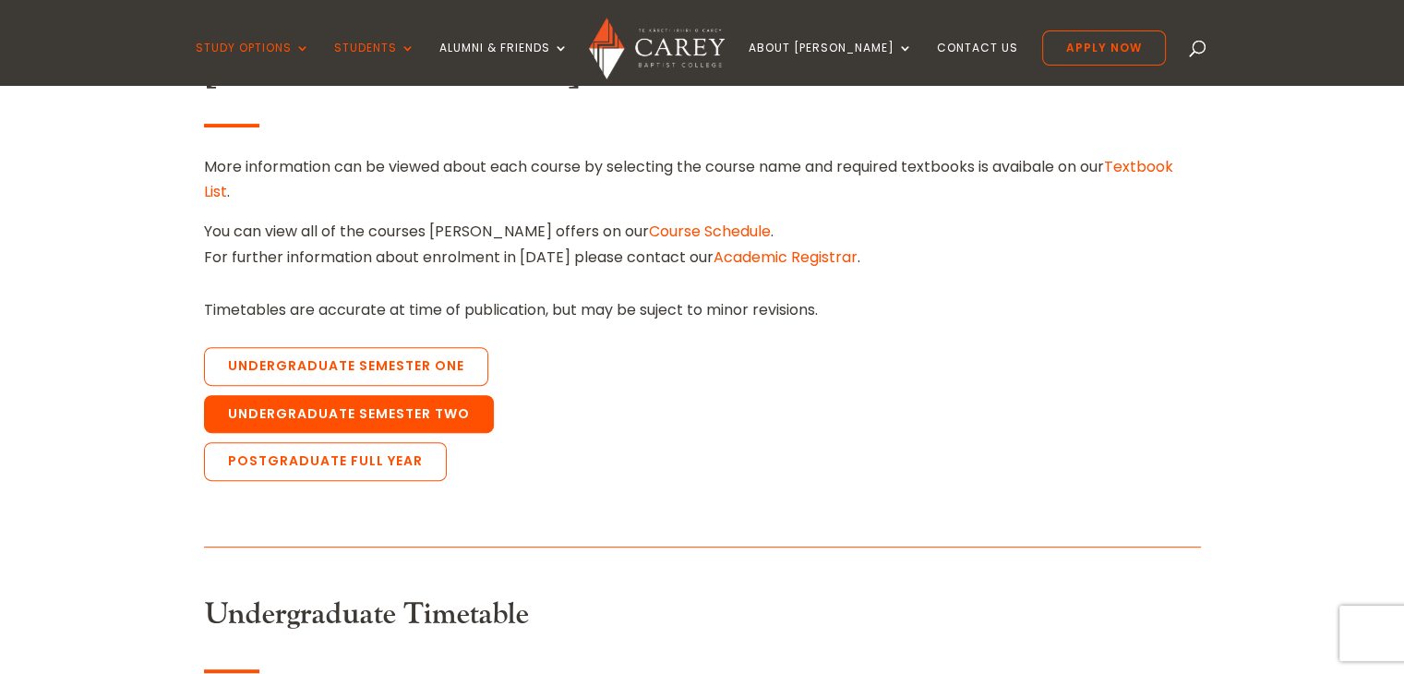
click at [431, 410] on link "Undergraduate Semester Two" at bounding box center [349, 414] width 290 height 39
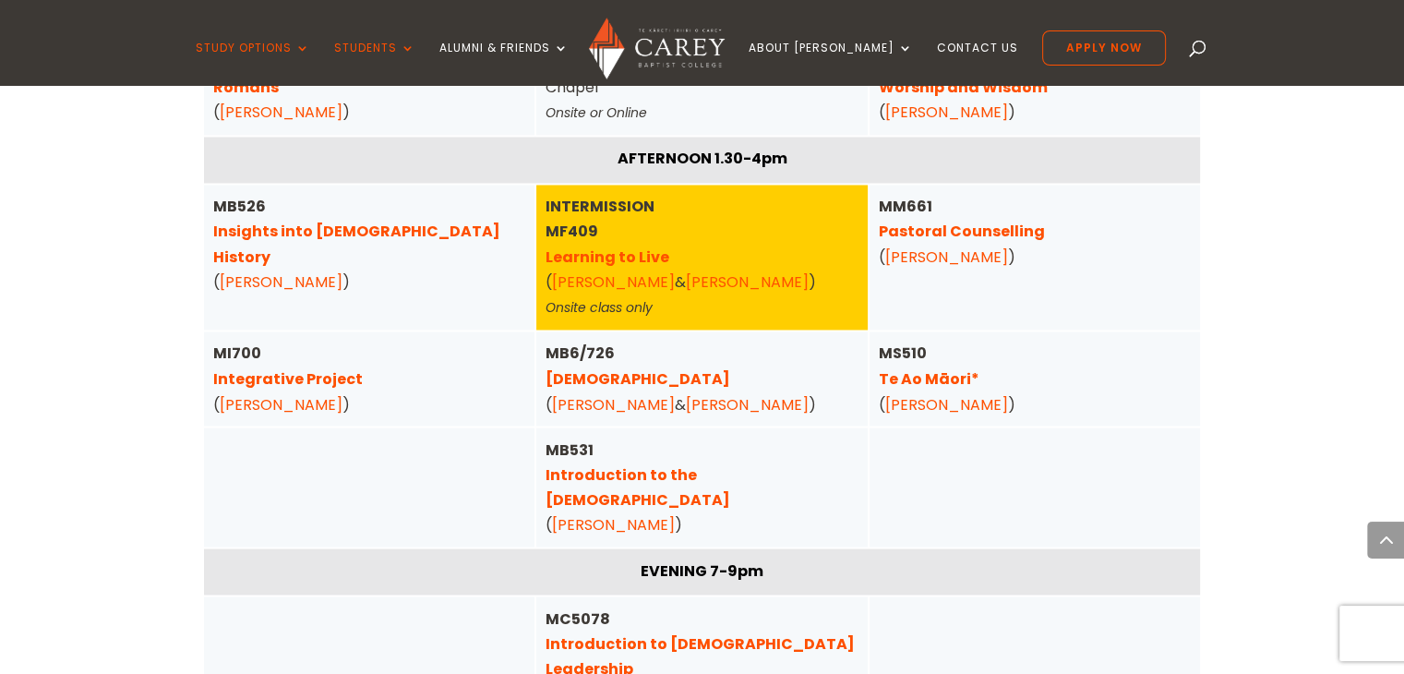
scroll to position [3162, 0]
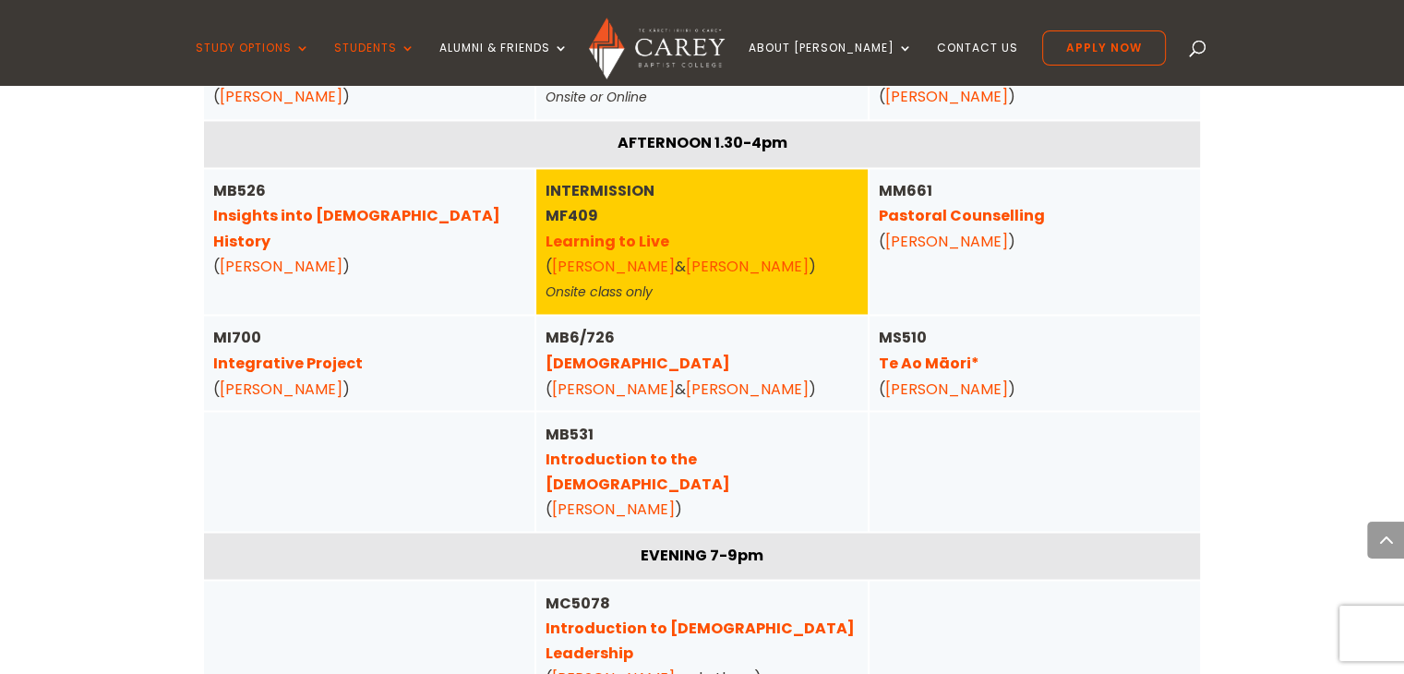
click at [730, 448] on link "Introduction to the [DEMOGRAPHIC_DATA]" at bounding box center [637, 471] width 185 height 46
